Goal: Task Accomplishment & Management: Manage account settings

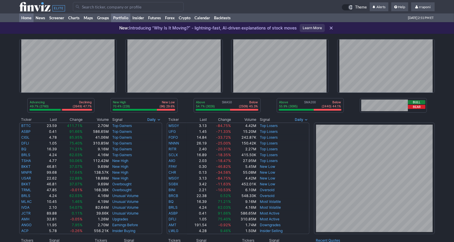
click at [127, 20] on link "Portfolio" at bounding box center [120, 17] width 19 height 9
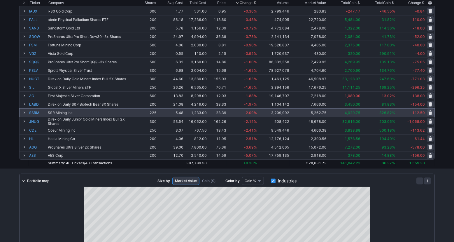
scroll to position [249, 0]
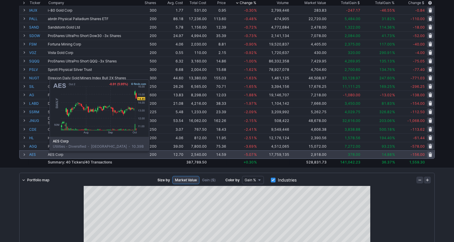
click at [35, 155] on link "AES" at bounding box center [37, 154] width 17 height 8
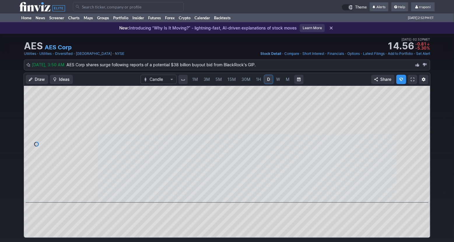
click at [212, 79] on link "3M" at bounding box center [207, 79] width 12 height 9
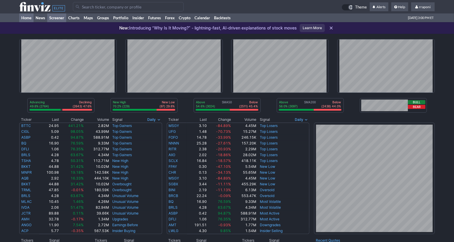
click at [57, 20] on link "Screener" at bounding box center [56, 17] width 19 height 9
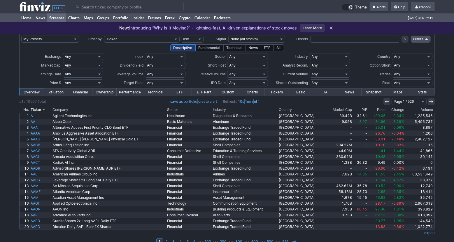
click at [322, 40] on input "text" at bounding box center [355, 39] width 90 height 7
type input "mrk"
click at [404, 40] on icon at bounding box center [405, 39] width 5 height 5
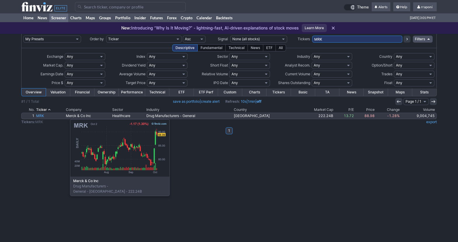
click at [41, 116] on link "MRK" at bounding box center [50, 116] width 30 height 6
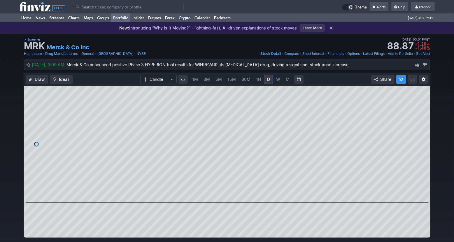
click at [127, 20] on link "Portfolio" at bounding box center [120, 17] width 19 height 9
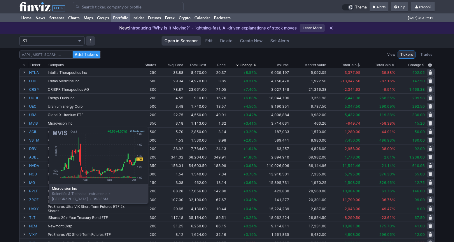
click at [34, 124] on link "MVIS" at bounding box center [37, 123] width 17 height 8
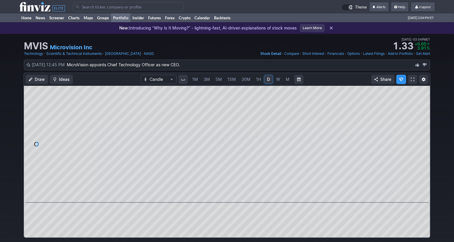
click at [125, 17] on link "Portfolio" at bounding box center [120, 17] width 19 height 9
